Goal: Information Seeking & Learning: Learn about a topic

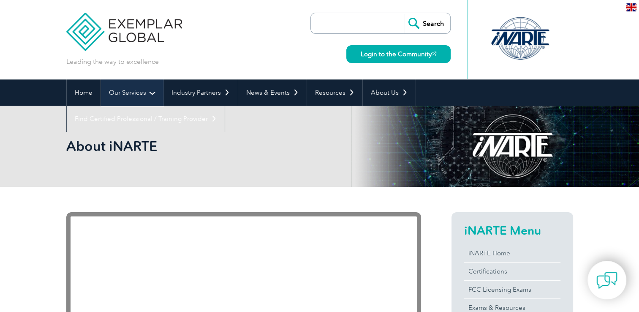
click at [154, 93] on link "Our Services" at bounding box center [132, 92] width 62 height 26
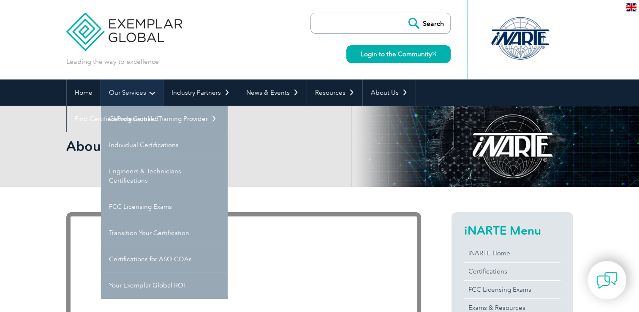
click at [154, 94] on link "Our Services" at bounding box center [132, 92] width 62 height 26
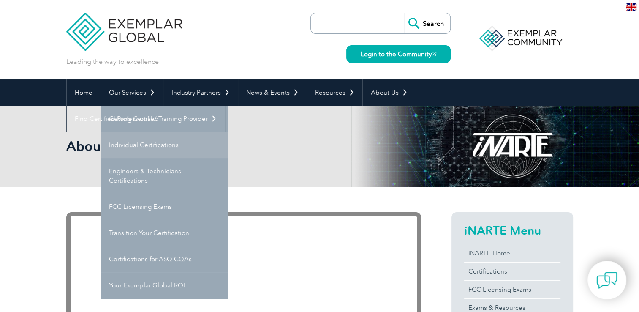
click at [153, 149] on link "Individual Certifications" at bounding box center [164, 145] width 127 height 26
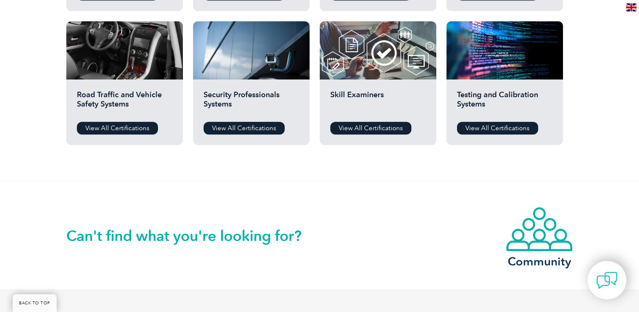
scroll to position [718, 0]
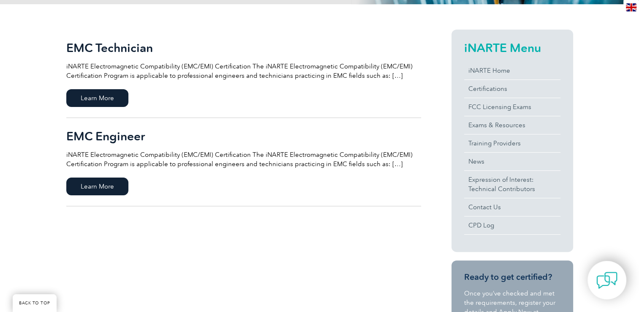
scroll to position [211, 0]
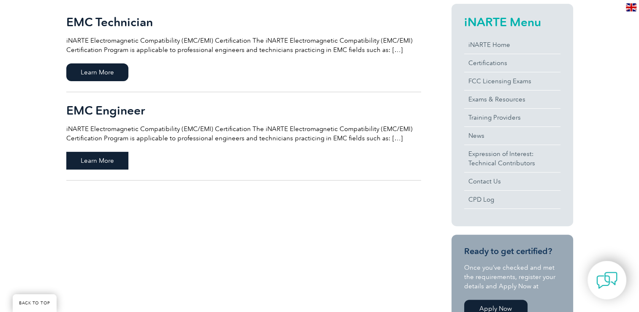
click at [110, 160] on span "Learn More" at bounding box center [97, 161] width 62 height 18
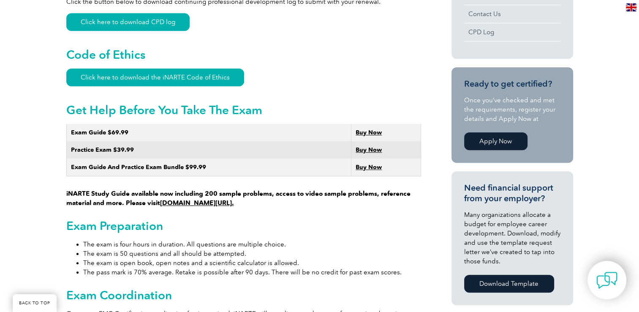
scroll to position [456, 0]
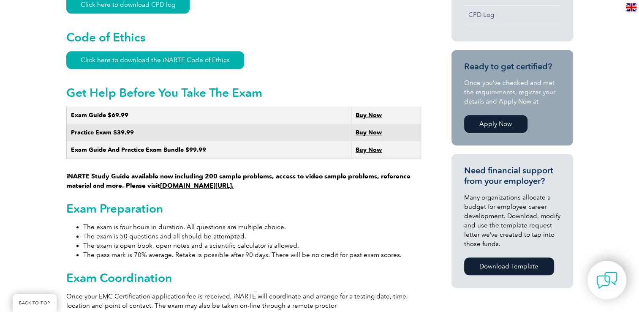
click at [220, 182] on link "www.learnemc.com/inarte." at bounding box center [197, 186] width 74 height 8
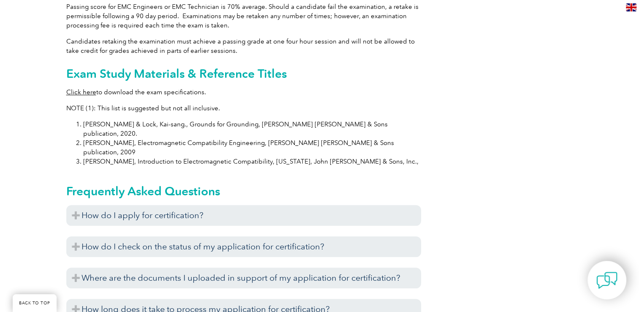
scroll to position [836, 0]
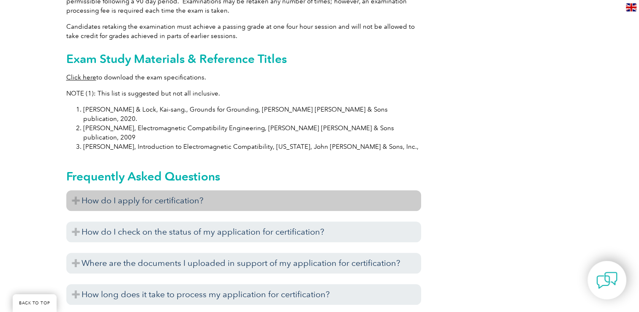
click at [149, 190] on h3 "How do I apply for certification?" at bounding box center [243, 200] width 355 height 21
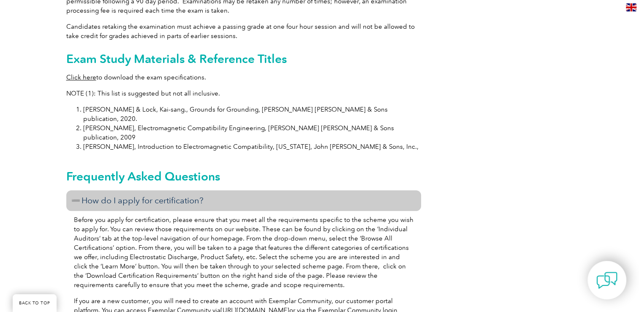
click at [149, 190] on h3 "How do I apply for certification?" at bounding box center [243, 200] width 355 height 21
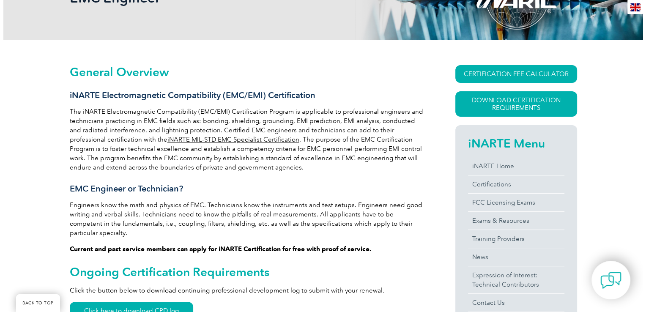
scroll to position [118, 0]
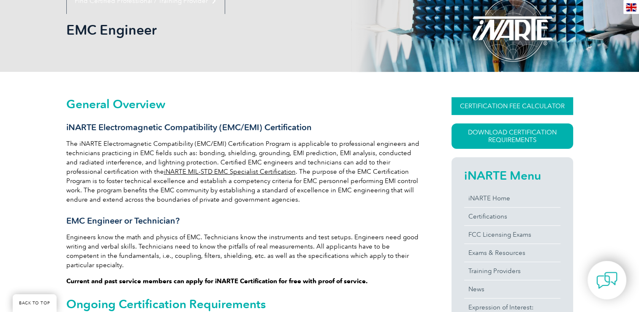
click at [474, 113] on link "CERTIFICATION FEE CALCULATOR" at bounding box center [513, 106] width 122 height 18
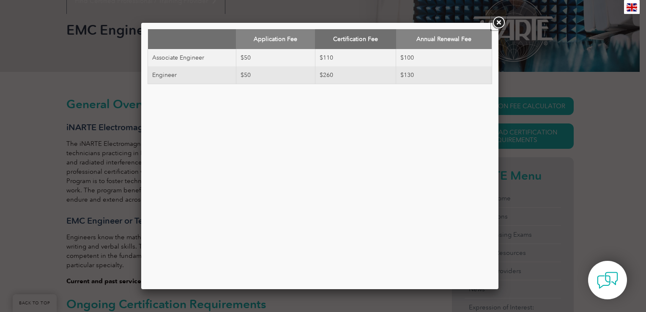
click at [499, 26] on link at bounding box center [498, 22] width 15 height 15
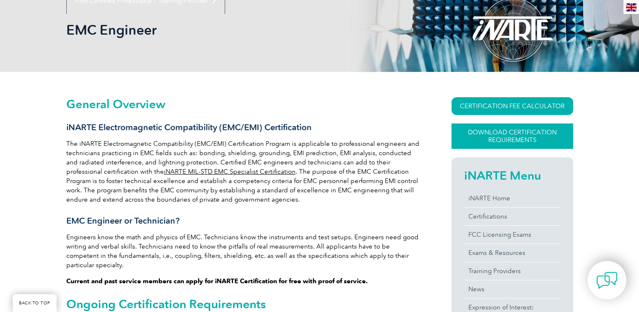
click at [486, 134] on link "Download Certification Requirements" at bounding box center [513, 135] width 122 height 25
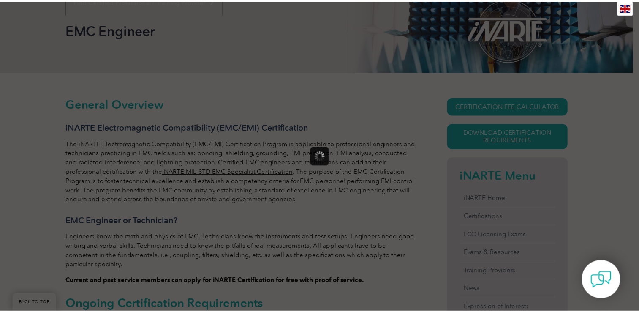
scroll to position [0, 0]
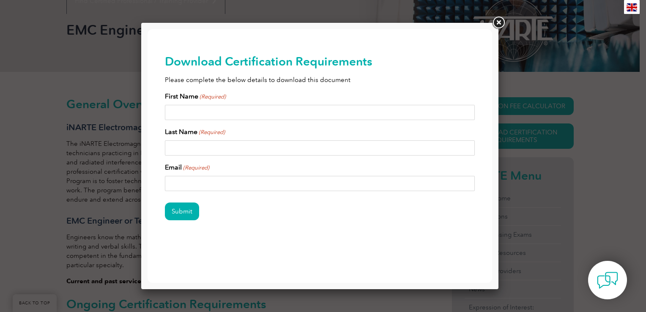
click at [500, 23] on link at bounding box center [498, 22] width 15 height 15
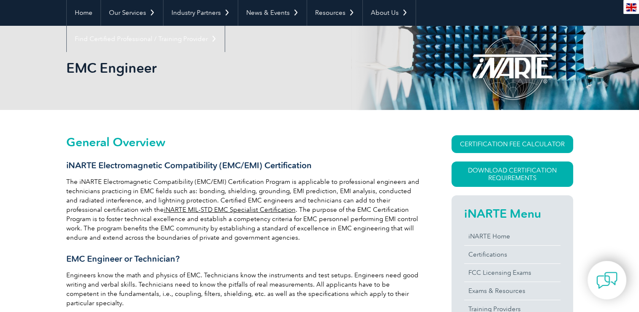
scroll to position [85, 0]
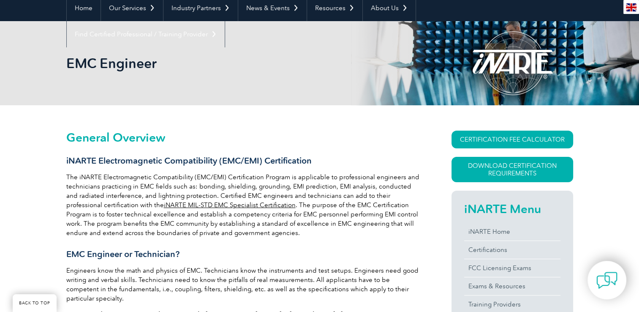
click at [241, 205] on link "iNARTE MIL-STD EMC Specialist Certification" at bounding box center [230, 205] width 132 height 8
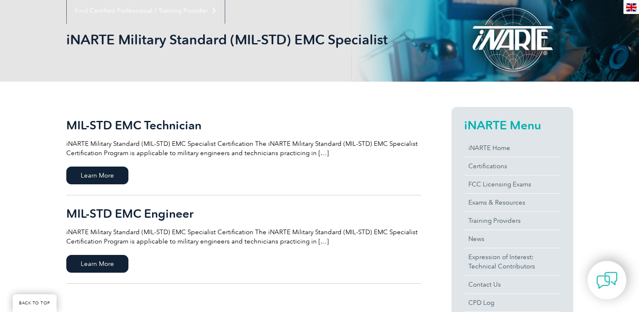
scroll to position [127, 0]
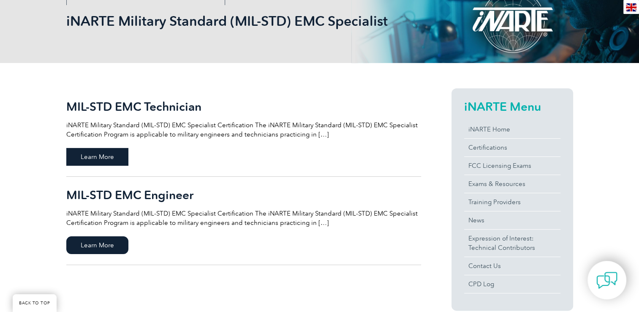
click at [102, 162] on span "Learn More" at bounding box center [97, 157] width 62 height 18
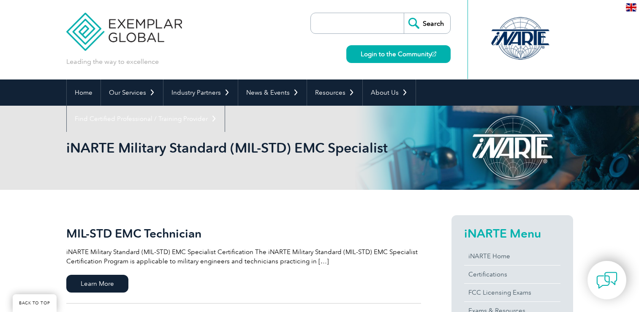
scroll to position [127, 0]
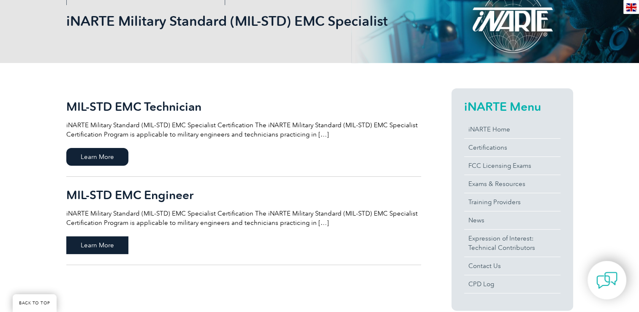
click at [106, 241] on span "Learn More" at bounding box center [97, 245] width 62 height 18
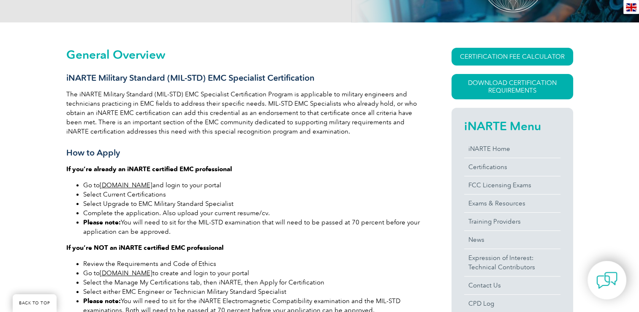
scroll to position [169, 0]
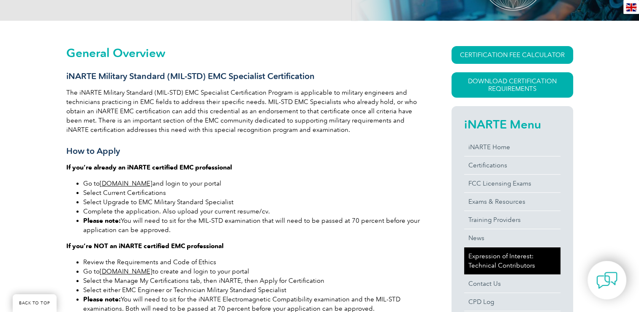
click at [486, 261] on link "Expression of Interest: Technical Contributors" at bounding box center [512, 260] width 96 height 27
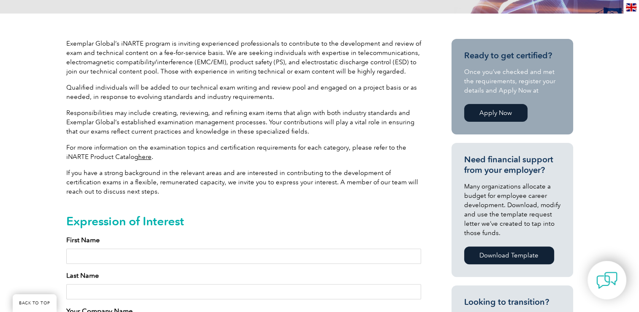
scroll to position [211, 0]
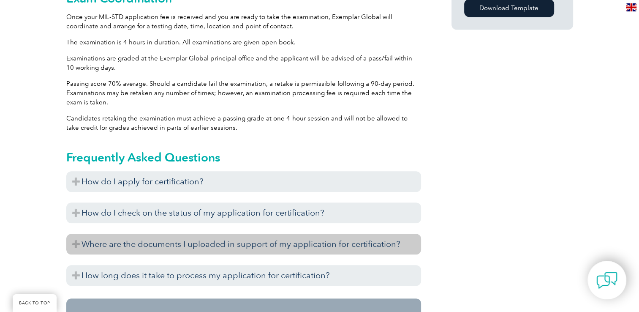
scroll to position [761, 0]
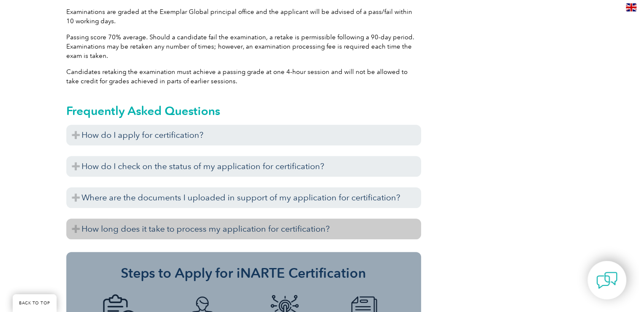
click at [96, 225] on h3 "How long does it take to process my application for certification?" at bounding box center [243, 228] width 355 height 21
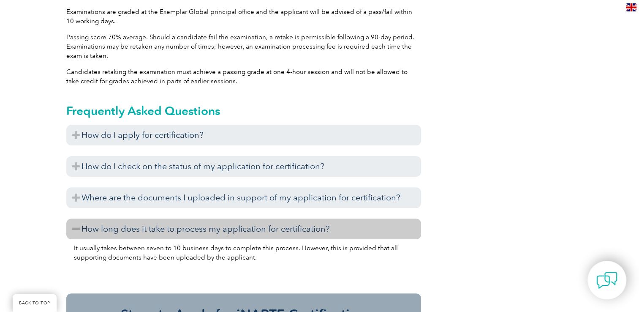
click at [94, 223] on h3 "How long does it take to process my application for certification?" at bounding box center [243, 228] width 355 height 21
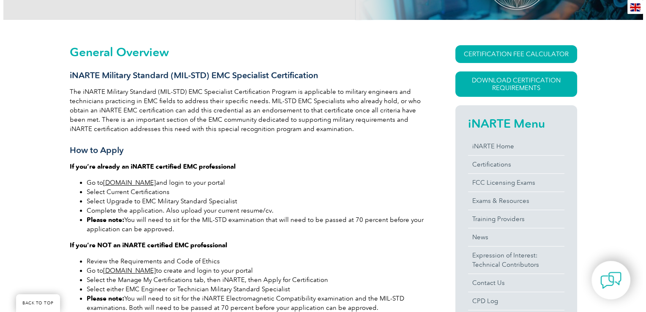
scroll to position [127, 0]
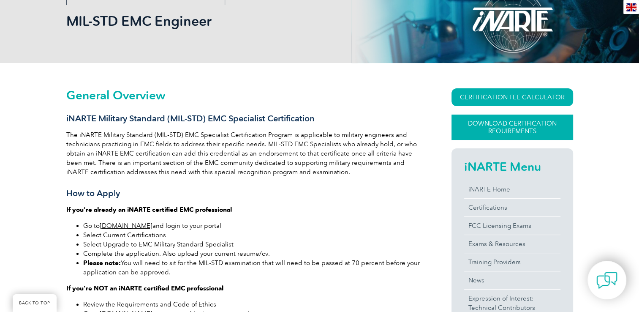
click at [494, 133] on link "Download Certification Requirements" at bounding box center [513, 127] width 122 height 25
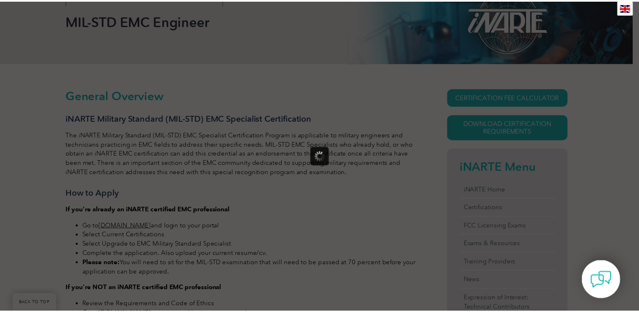
scroll to position [0, 0]
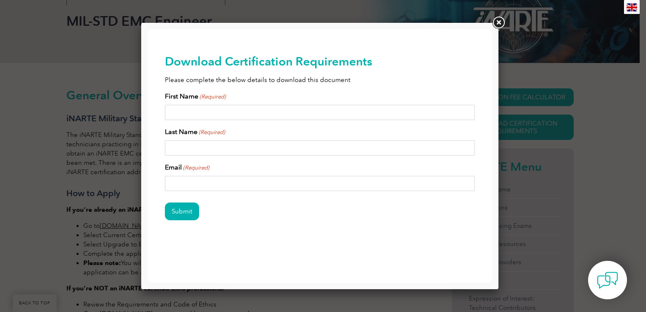
click at [499, 22] on link at bounding box center [498, 22] width 15 height 15
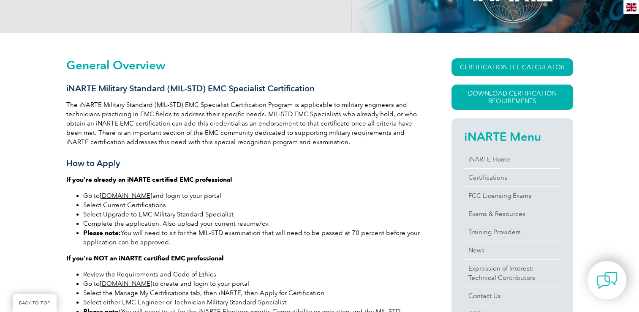
scroll to position [169, 0]
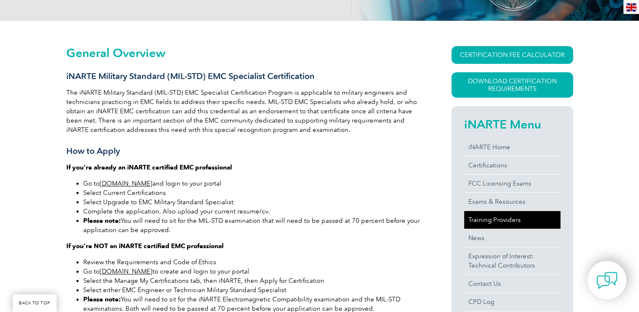
click at [499, 223] on link "Training Providers" at bounding box center [512, 220] width 96 height 18
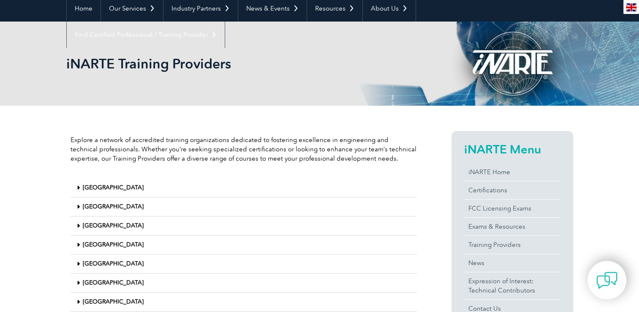
scroll to position [85, 0]
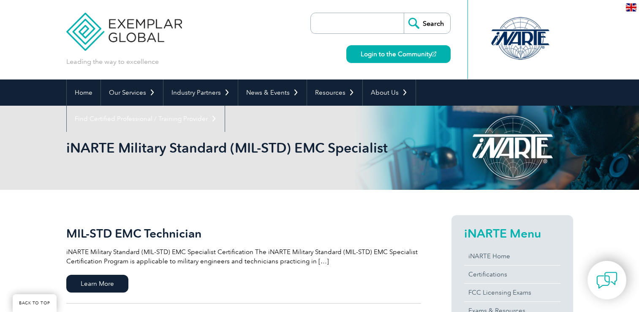
scroll to position [127, 0]
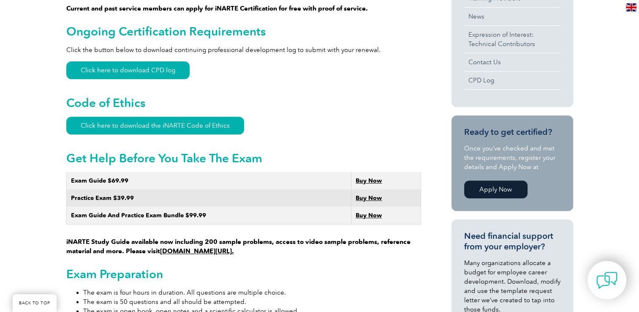
scroll to position [371, 0]
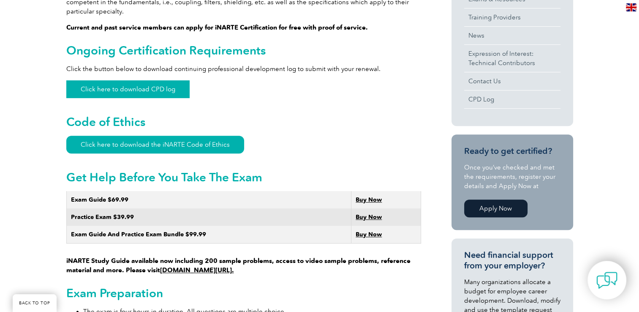
click at [134, 80] on link "Click here to download CPD log" at bounding box center [127, 89] width 123 height 18
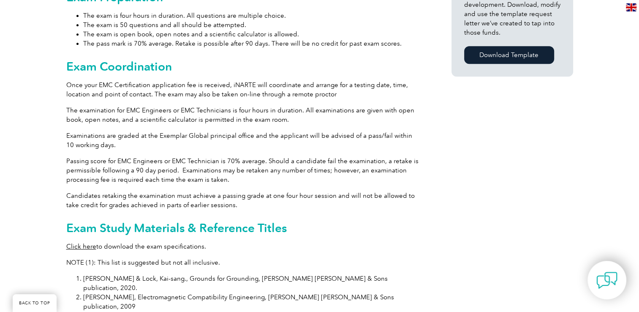
scroll to position [710, 0]
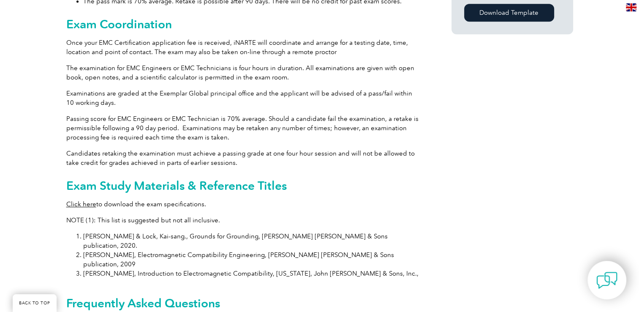
click at [166, 232] on li "[PERSON_NAME] & Lock, Kai-sang., Grounds for Grounding, [PERSON_NAME] [PERSON_N…" at bounding box center [252, 241] width 338 height 19
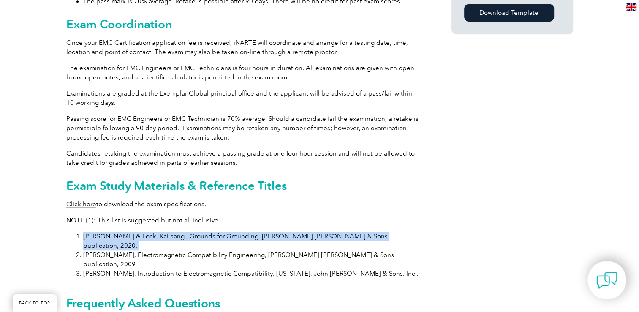
click at [166, 232] on li "[PERSON_NAME] & Lock, Kai-sang., Grounds for Grounding, [PERSON_NAME] [PERSON_N…" at bounding box center [252, 241] width 338 height 19
